Goal: Use online tool/utility: Utilize a website feature to perform a specific function

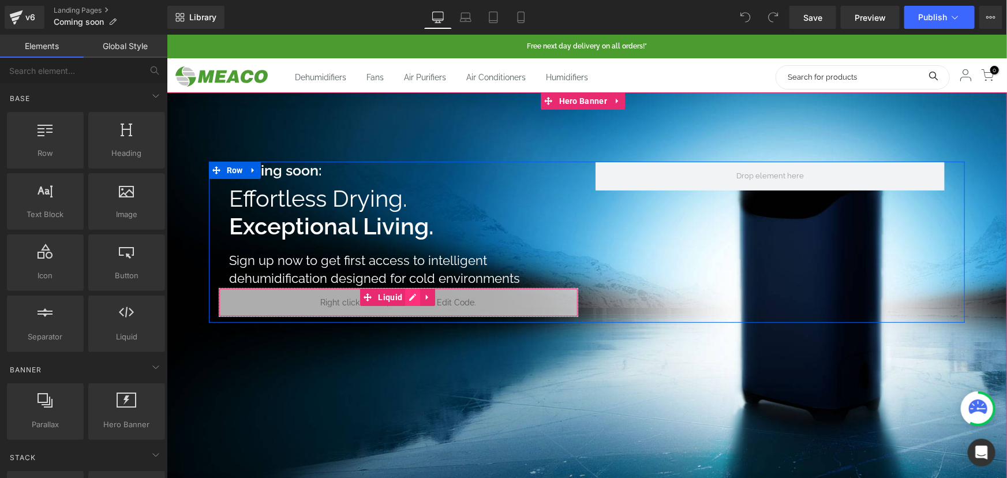
click at [417, 299] on ul "Liquid" at bounding box center [397, 296] width 75 height 17
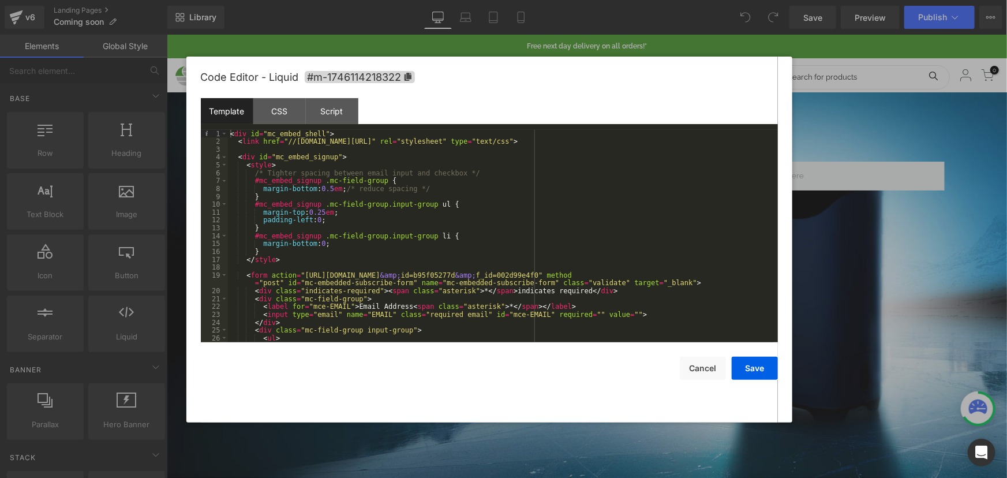
click at [371, 206] on div "< div id = "mc_embed_shell" > < link href = "//[DOMAIN_NAME][URL]" rel = "style…" at bounding box center [501, 244] width 546 height 228
click at [398, 200] on div "< div id = "mc_embed_shell" > < link href = "//[DOMAIN_NAME][URL]" rel = "style…" at bounding box center [501, 244] width 546 height 228
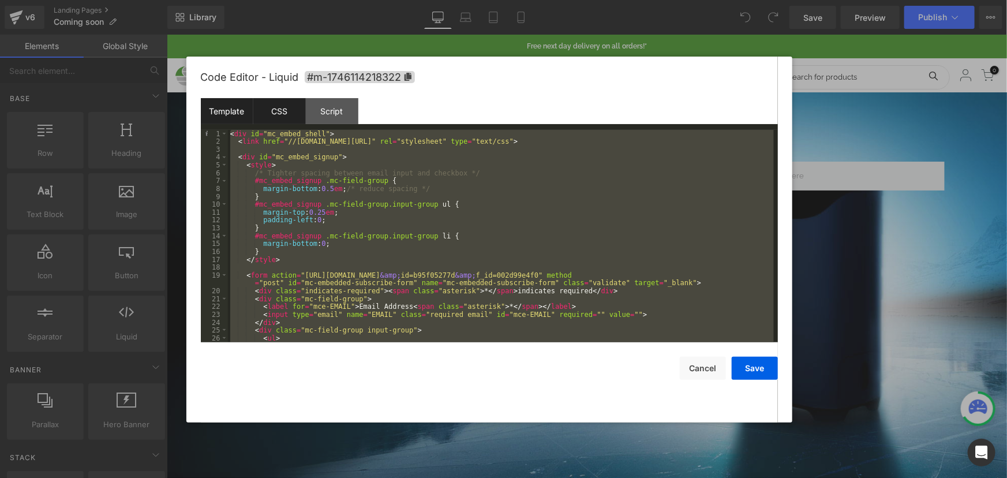
click at [286, 108] on div "CSS" at bounding box center [279, 111] width 53 height 26
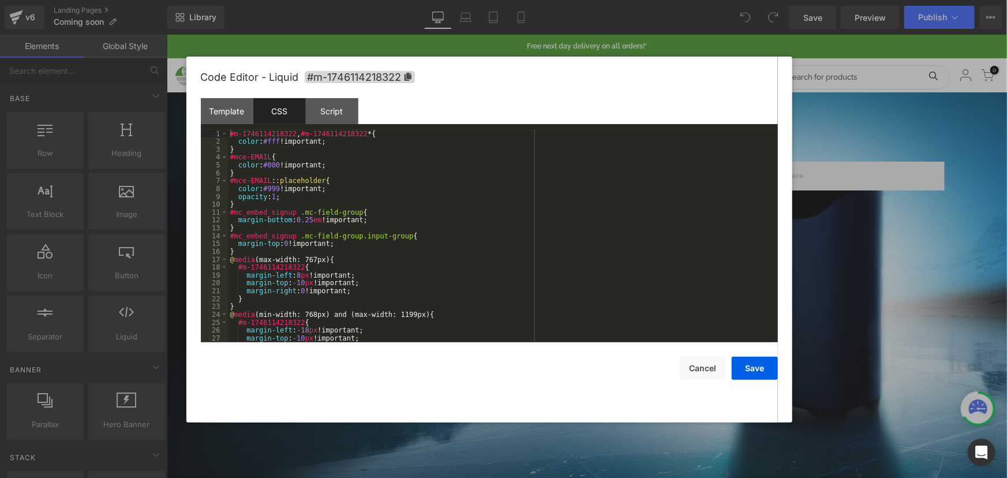
click at [304, 166] on div "#m-1746114218322 , #m-1746114218322 * { color : #fff !important; } #mce-EMAIL {…" at bounding box center [501, 244] width 546 height 228
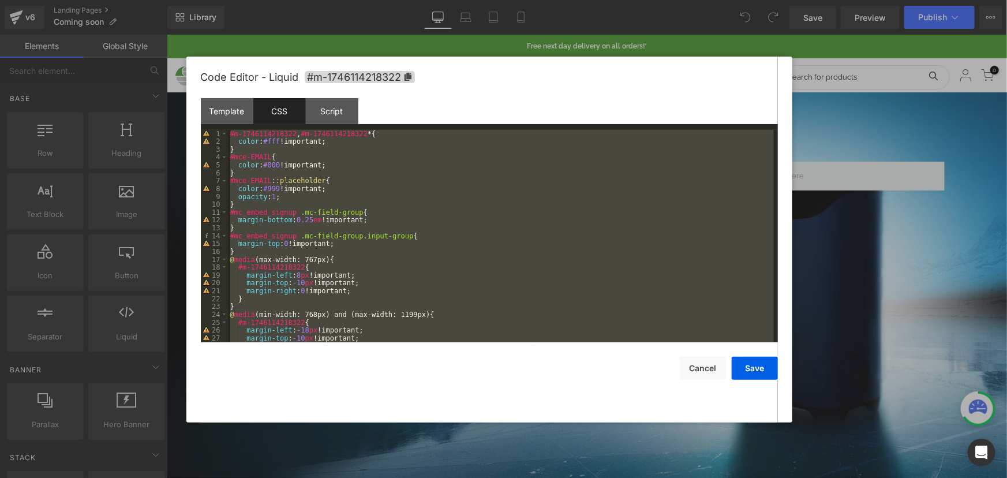
click at [358, 196] on div "#m-1746114218322 , #m-1746114218322 * { color : #fff !important; } #mce-EMAIL {…" at bounding box center [501, 236] width 546 height 212
click at [229, 112] on div "Template" at bounding box center [227, 111] width 53 height 26
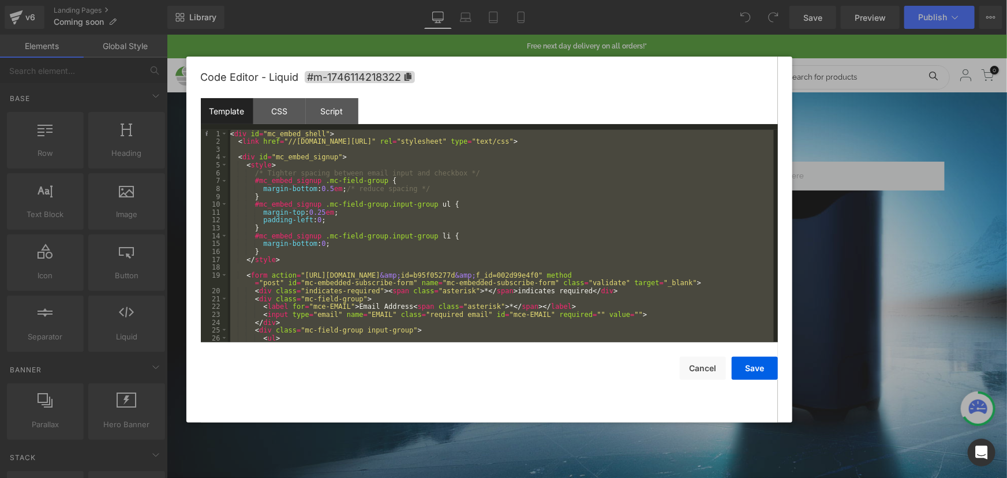
click at [275, 179] on div "< div id = "mc_embed_shell" > < link href = "//[DOMAIN_NAME][URL]" rel = "style…" at bounding box center [501, 236] width 546 height 212
click at [566, 214] on div "< div id = "mc_embed_shell" > < link href = "//[DOMAIN_NAME][URL]" rel = "style…" at bounding box center [501, 236] width 546 height 212
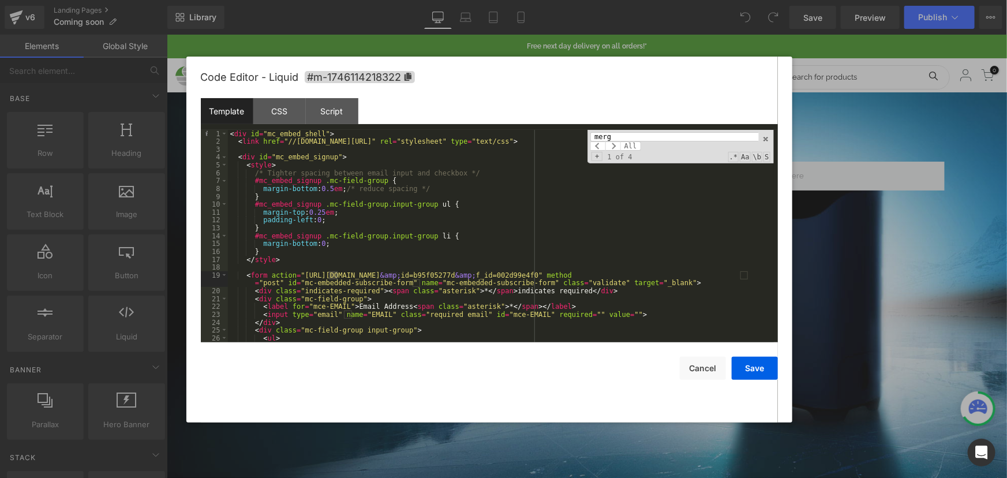
scroll to position [16, 0]
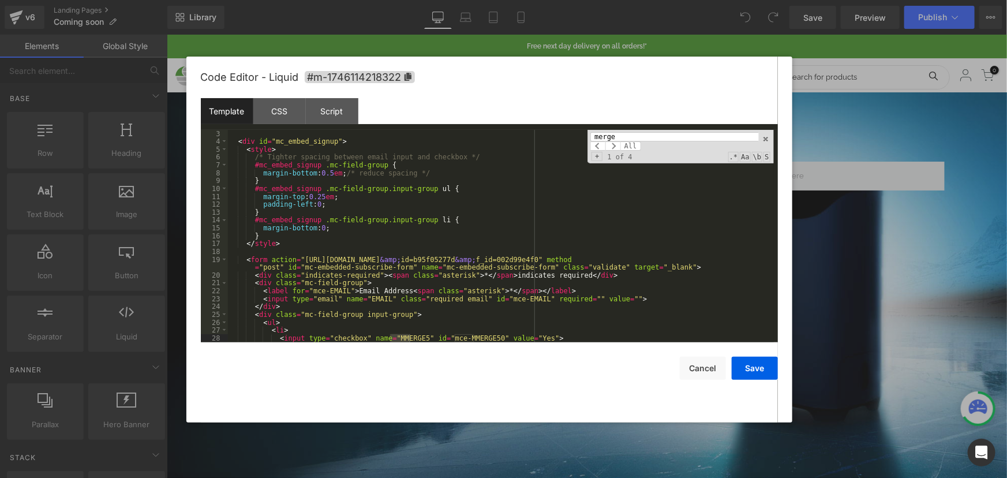
type input "merge"
click at [745, 366] on button "Save" at bounding box center [755, 368] width 46 height 23
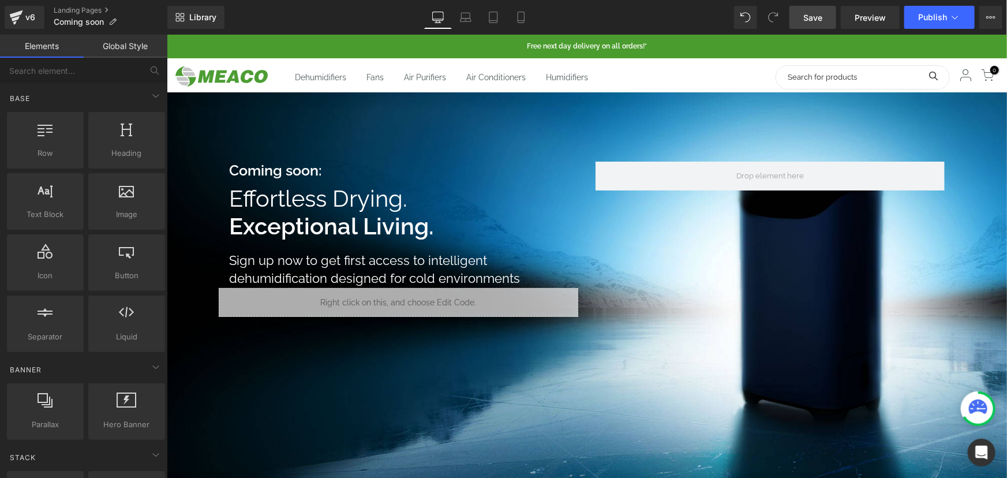
click at [803, 23] on link "Save" at bounding box center [813, 17] width 47 height 23
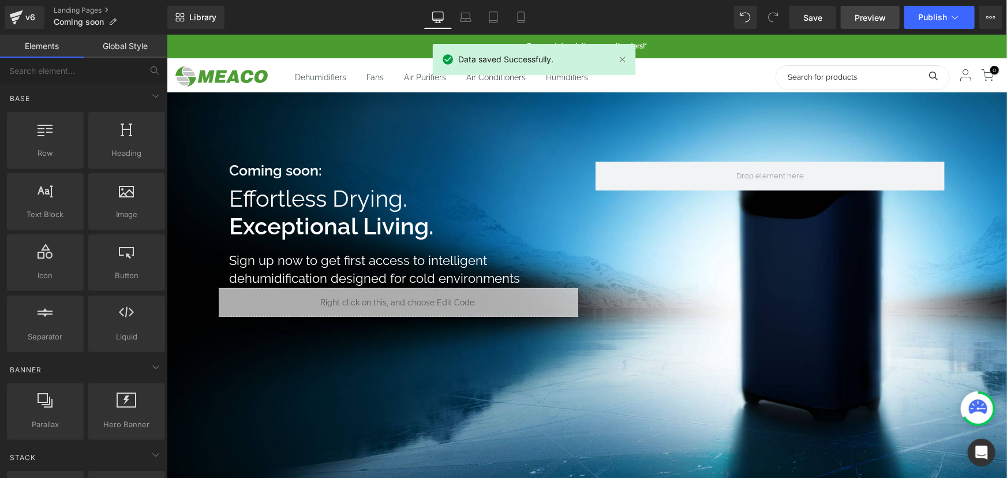
click at [856, 16] on span "Preview" at bounding box center [870, 18] width 31 height 12
